Goal: Transaction & Acquisition: Purchase product/service

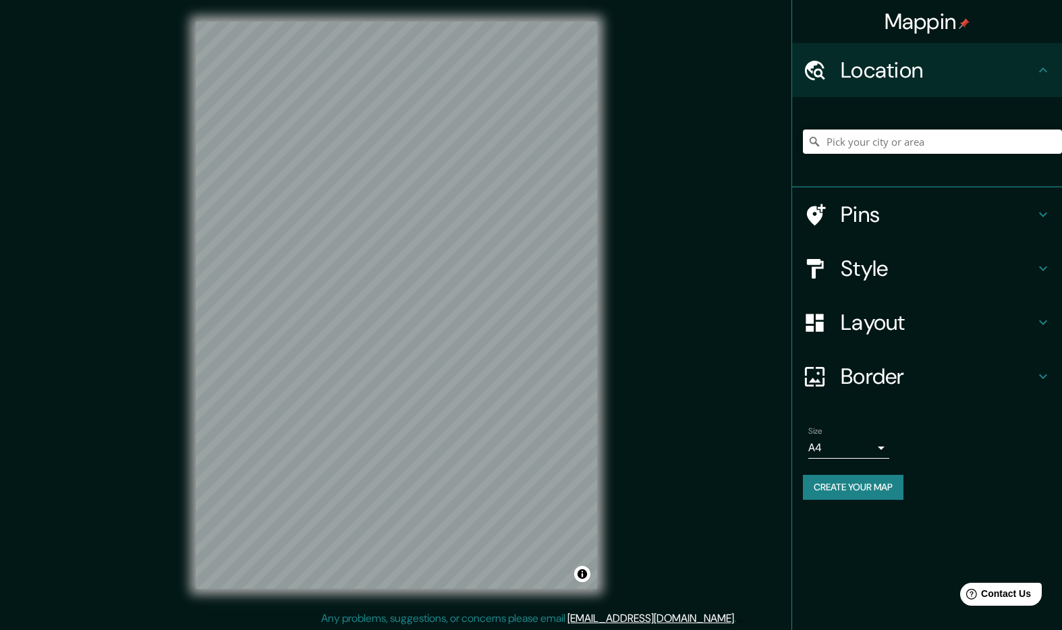
click at [873, 270] on h4 "Style" at bounding box center [937, 268] width 194 height 27
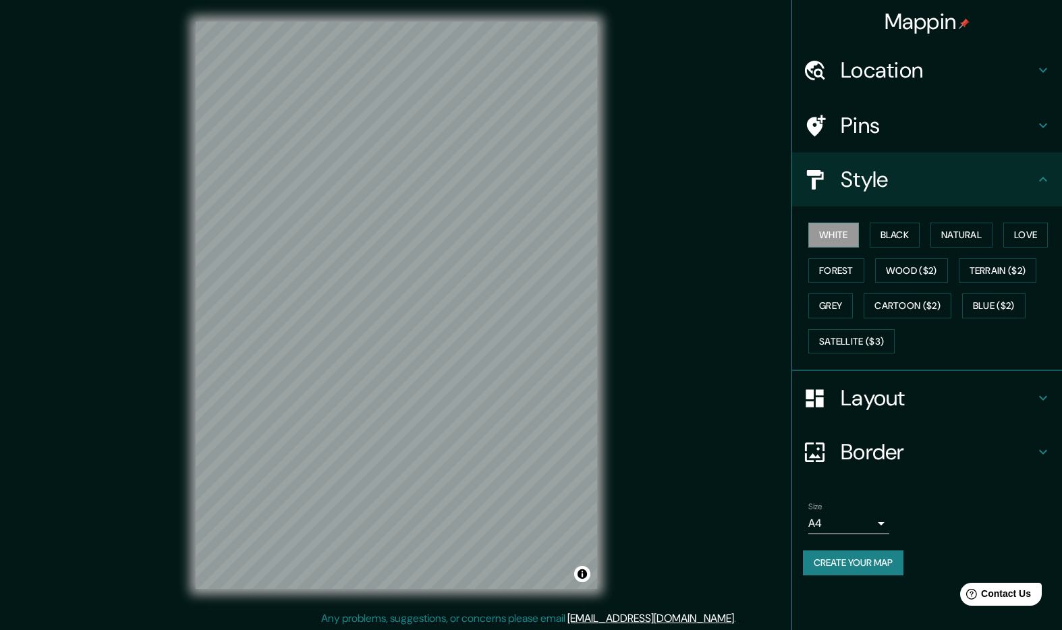
click at [852, 395] on h4 "Layout" at bounding box center [937, 397] width 194 height 27
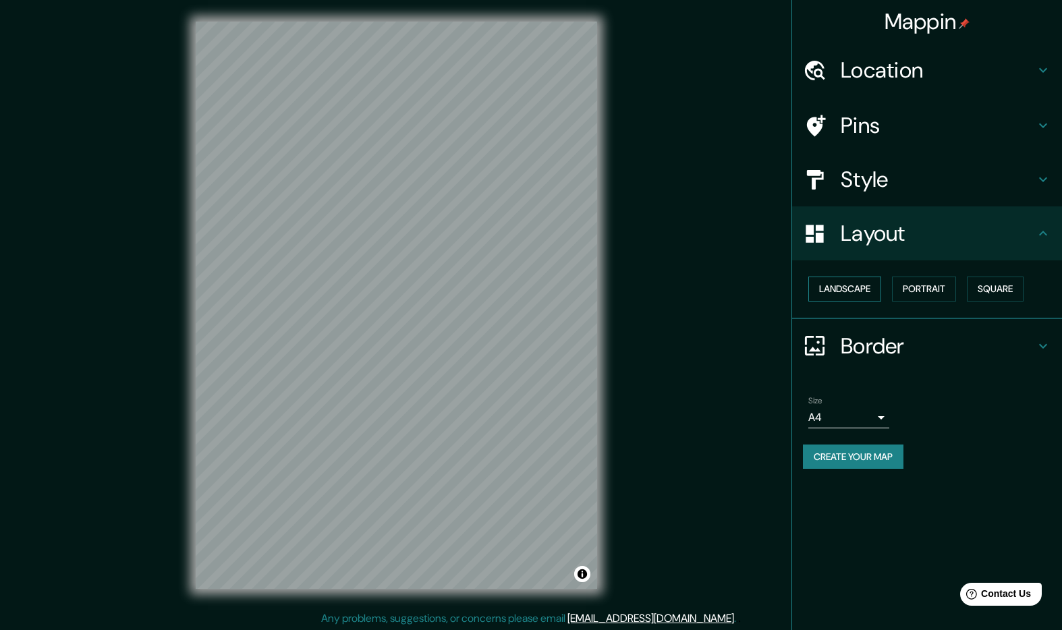
click at [867, 293] on button "Landscape" at bounding box center [844, 289] width 73 height 25
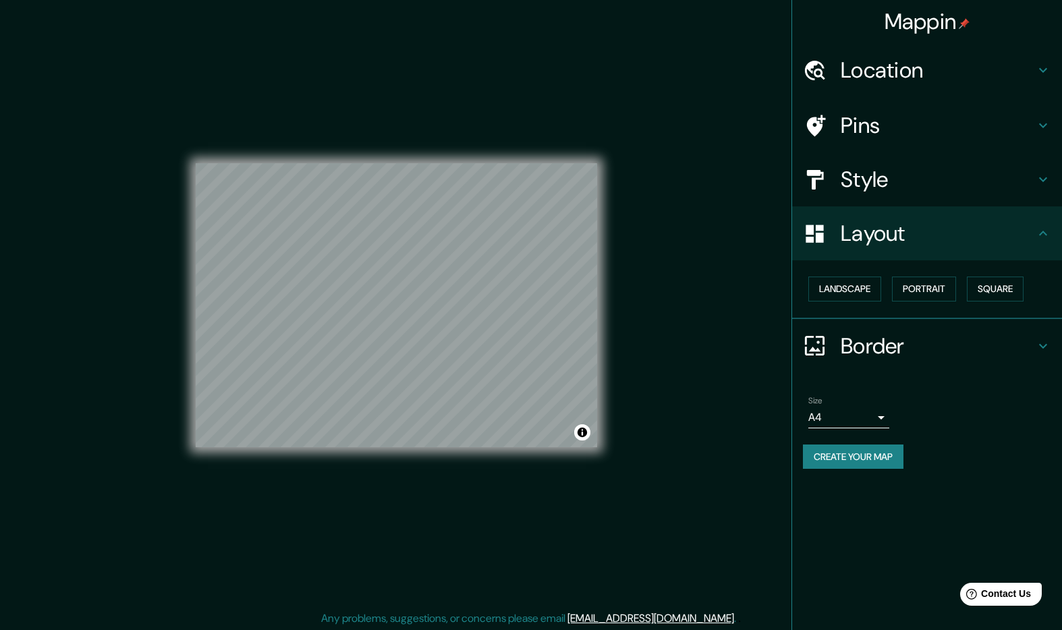
click at [870, 92] on div "Location" at bounding box center [927, 70] width 270 height 54
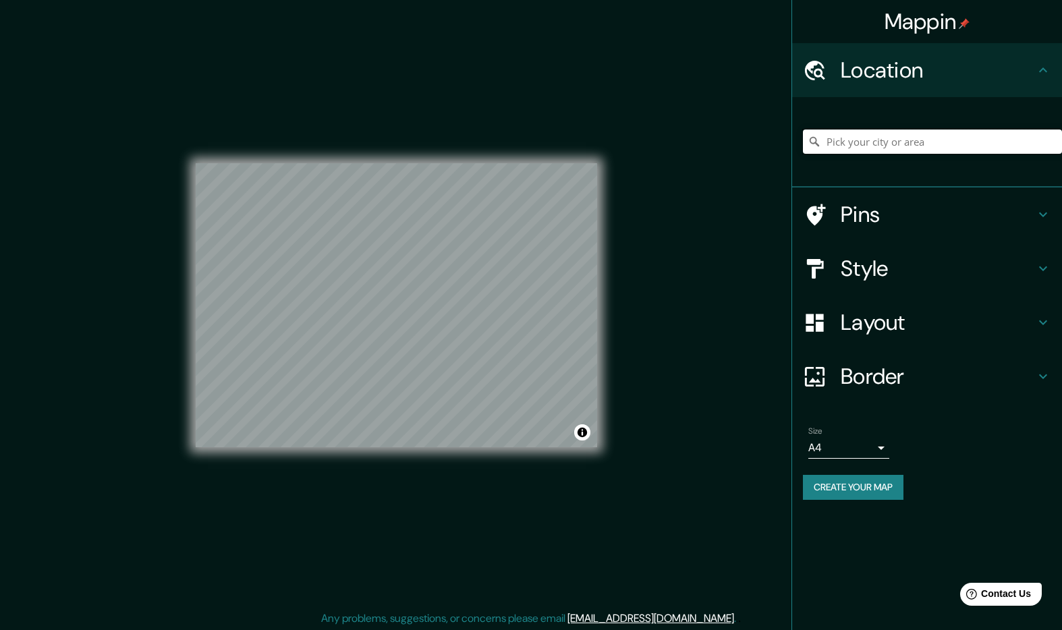
click at [852, 135] on input "Pick your city or area" at bounding box center [932, 141] width 259 height 24
type input "[GEOGRAPHIC_DATA], [GEOGRAPHIC_DATA], [GEOGRAPHIC_DATA]"
click at [863, 273] on h4 "Style" at bounding box center [937, 268] width 194 height 27
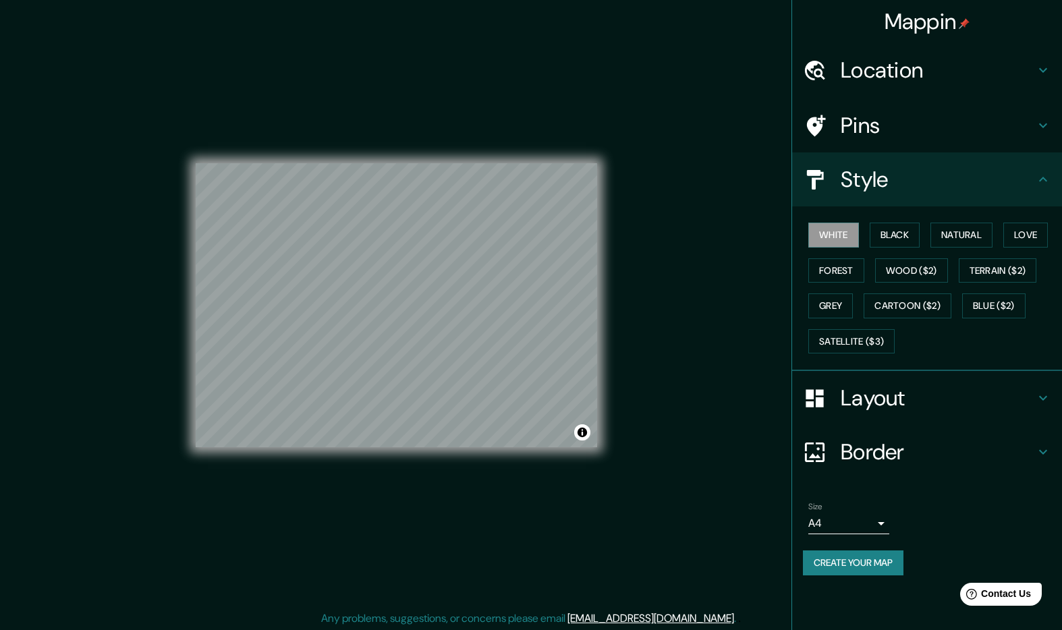
click at [876, 527] on body "Mappin Location [GEOGRAPHIC_DATA], [GEOGRAPHIC_DATA], [GEOGRAPHIC_DATA] [GEOGRA…" at bounding box center [531, 315] width 1062 height 630
click at [832, 569] on li "A3" at bounding box center [848, 576] width 81 height 24
click at [836, 568] on button "Create your map" at bounding box center [853, 562] width 100 height 25
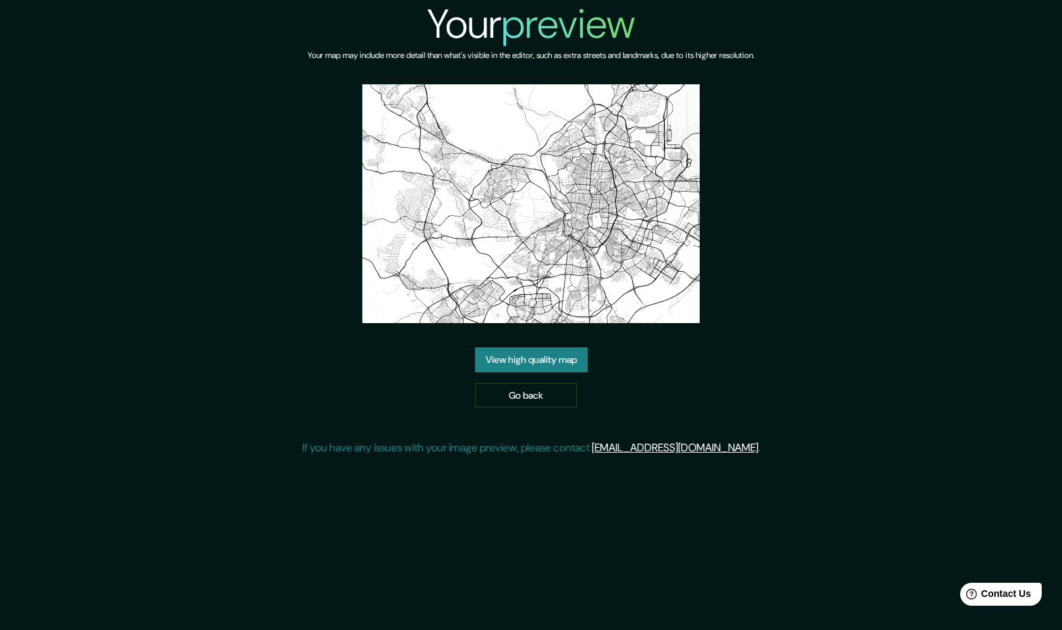
click at [540, 357] on link "View high quality map" at bounding box center [531, 359] width 113 height 25
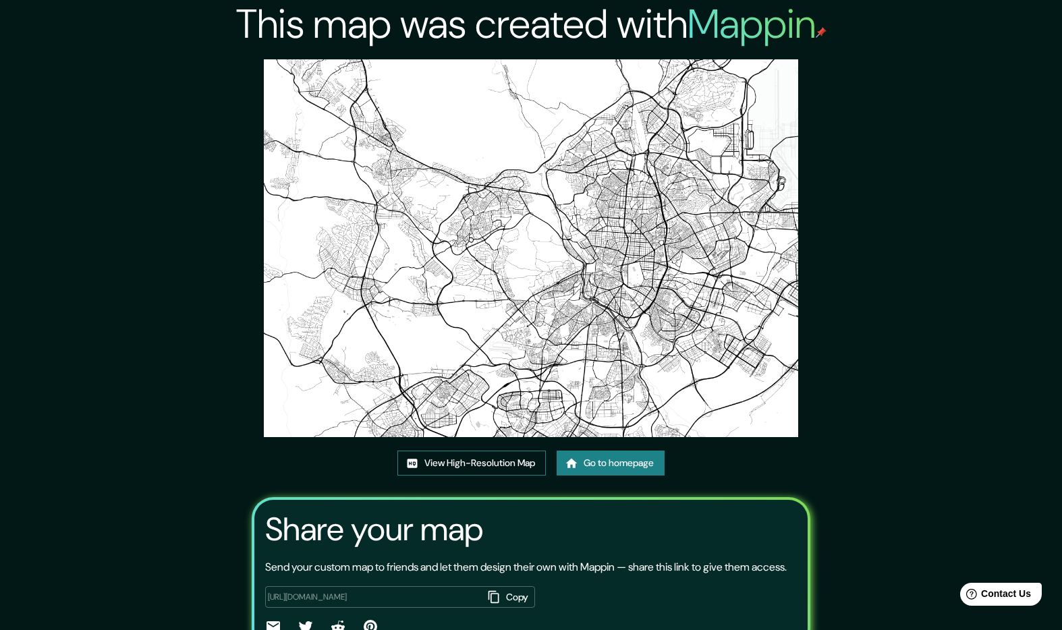
click at [487, 462] on link "View High-Resolution Map" at bounding box center [471, 463] width 148 height 25
